Goal: Manage account settings

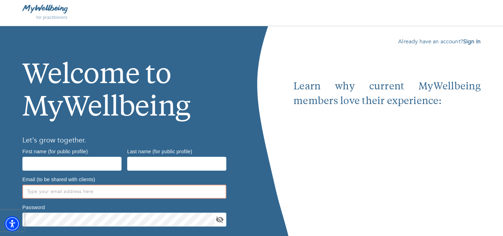
type input "[EMAIL_ADDRESS][DOMAIN_NAME]"
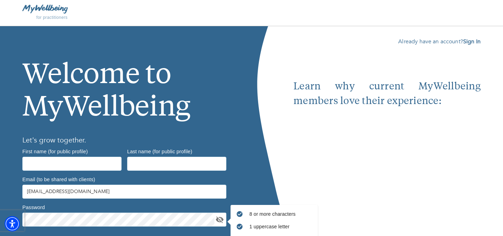
click at [480, 45] on div "Already have an account? Sign In Learn why current MyWellbeing members love the…" at bounding box center [397, 158] width 209 height 265
click at [474, 41] on b "Sign In" at bounding box center [471, 42] width 17 height 8
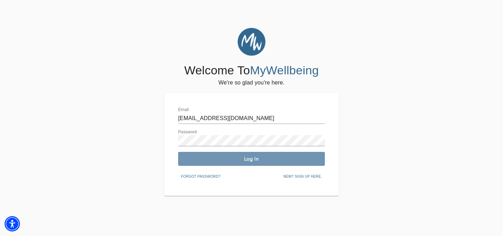
click at [252, 160] on span "Log In" at bounding box center [251, 159] width 141 height 7
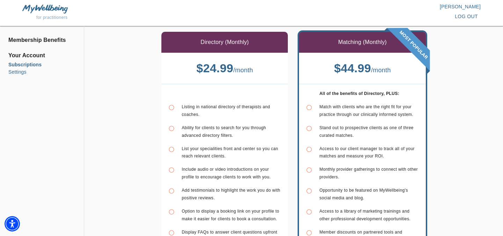
click at [21, 75] on li "Settings" at bounding box center [41, 71] width 67 height 7
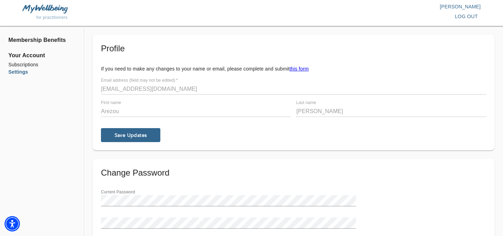
click at [440, 61] on div "Profile If you need to make any changes to your name or email, please complete …" at bounding box center [293, 81] width 385 height 77
click at [23, 72] on li "Settings" at bounding box center [41, 71] width 67 height 7
click at [26, 64] on li "Subscriptions" at bounding box center [41, 64] width 67 height 7
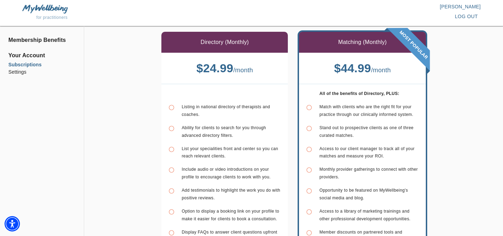
click at [75, 83] on ul "Membership Benefits Your Account Subscriptions Settings" at bounding box center [41, 58] width 67 height 52
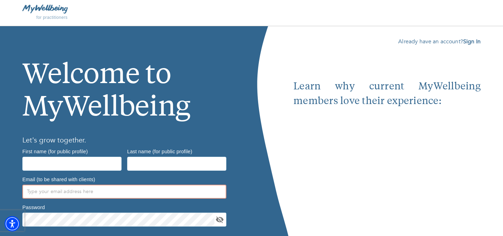
type input "[EMAIL_ADDRESS][DOMAIN_NAME]"
